Goal: Navigation & Orientation: Find specific page/section

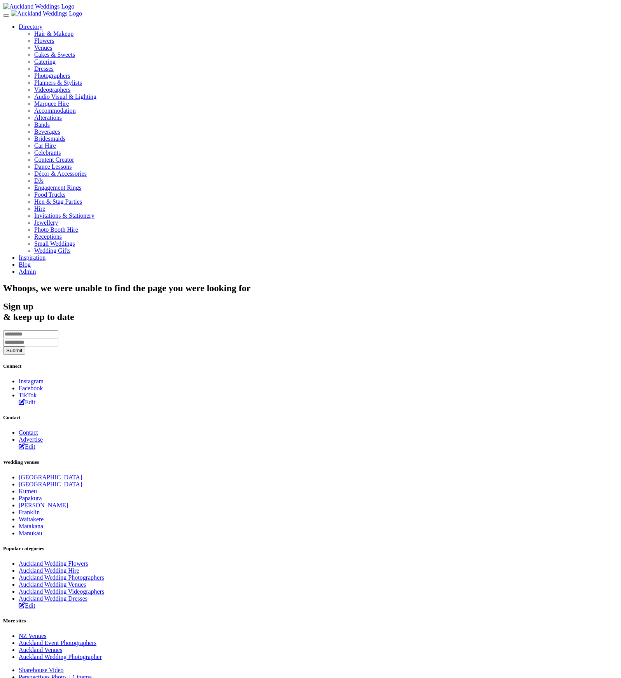
click at [55, 17] on img at bounding box center [46, 13] width 71 height 7
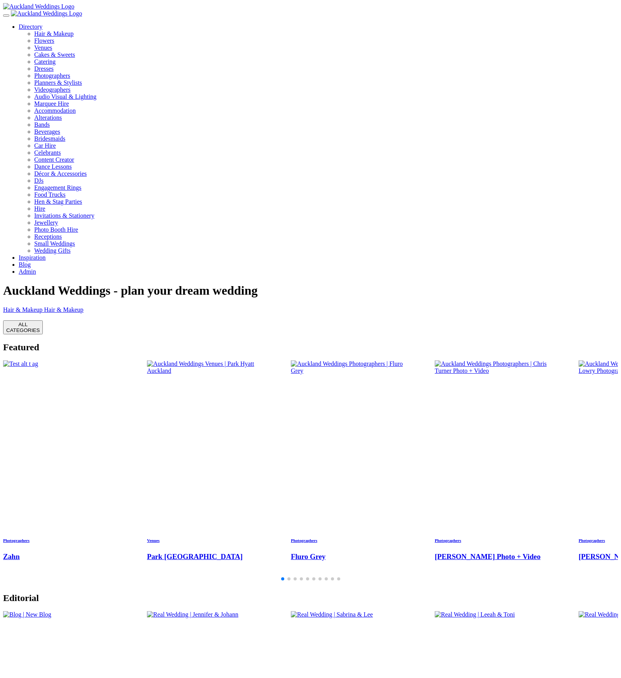
scroll to position [3, 0]
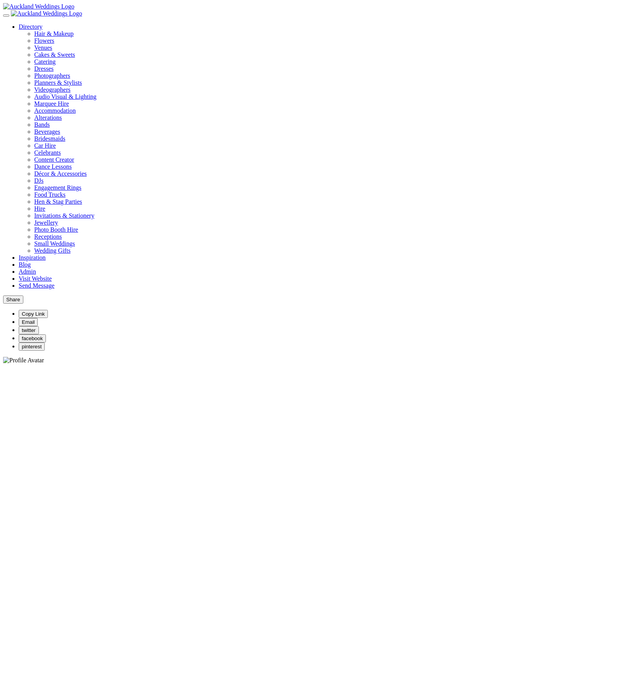
click at [49, 17] on img at bounding box center [46, 13] width 71 height 7
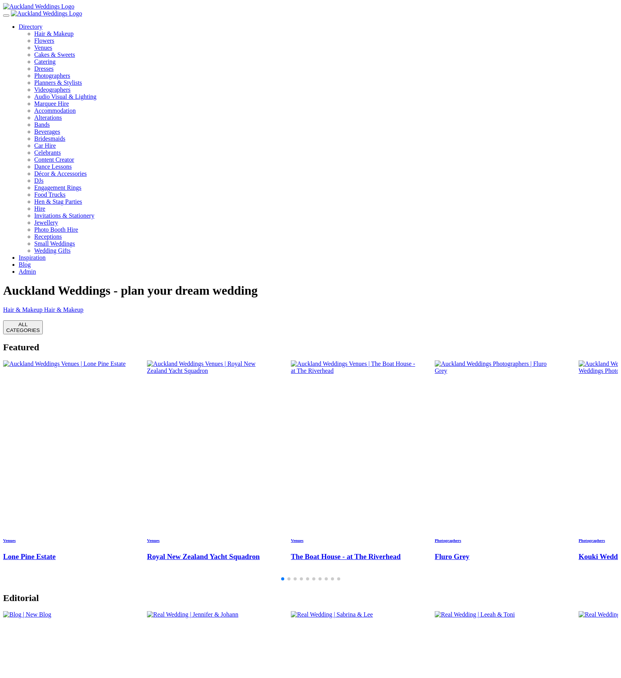
click at [36, 268] on link "Admin" at bounding box center [27, 271] width 17 height 7
